Goal: Find specific page/section: Find specific page/section

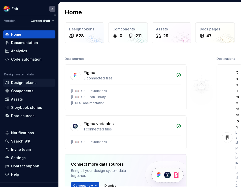
click at [29, 81] on div "Design tokens" at bounding box center [23, 82] width 25 height 5
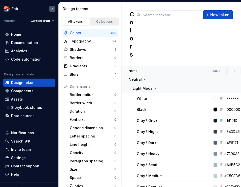
click at [104, 22] on div "Collections" at bounding box center [104, 22] width 25 height 4
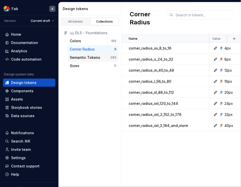
click at [85, 57] on div "Semantic Tokens" at bounding box center [85, 57] width 30 height 5
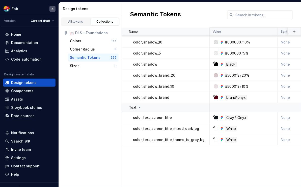
scroll to position [636, 0]
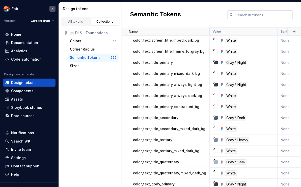
click at [241, 16] on input "text" at bounding box center [262, 14] width 59 height 9
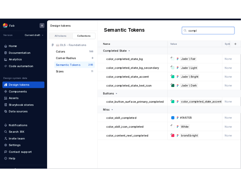
scroll to position [0, 0]
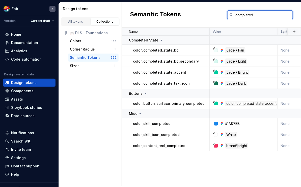
type input "completed"
